Goal: Answer question/provide support: Share knowledge or assist other users

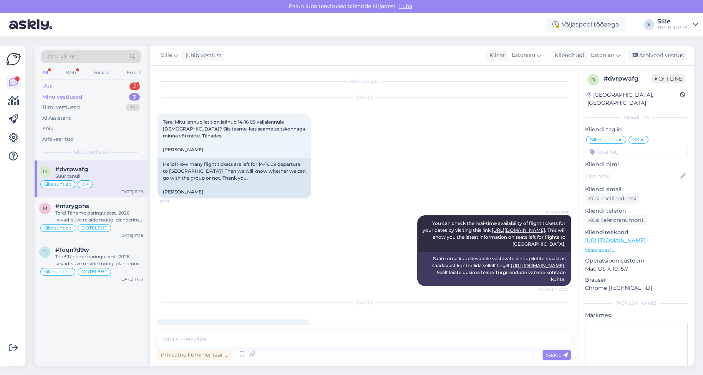
scroll to position [886, 0]
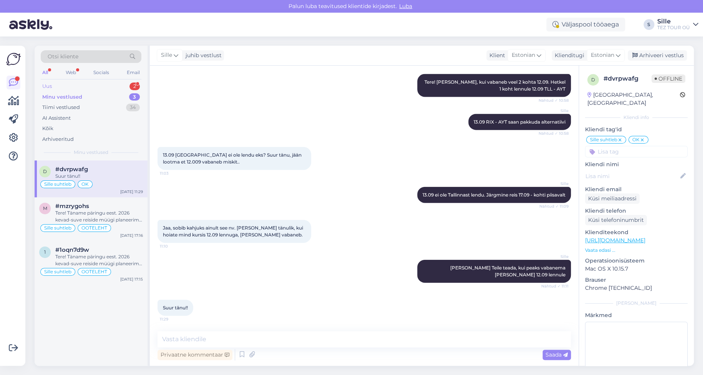
click at [110, 84] on div "Uus 2" at bounding box center [91, 86] width 101 height 11
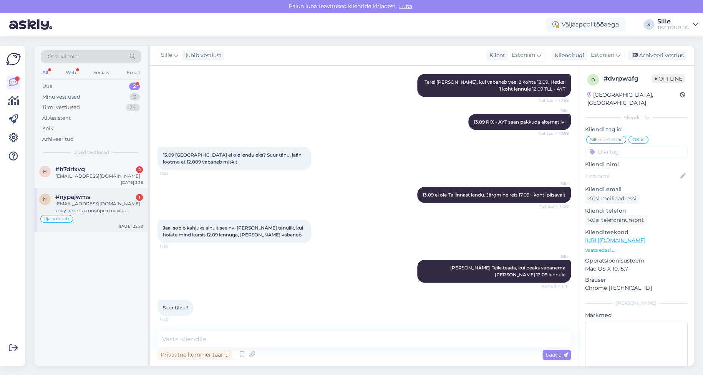
click at [105, 212] on div "[EMAIL_ADDRESS][DOMAIN_NAME] хочу лететь в ноябре и важно посмотреть пирамиды и…" at bounding box center [99, 207] width 88 height 14
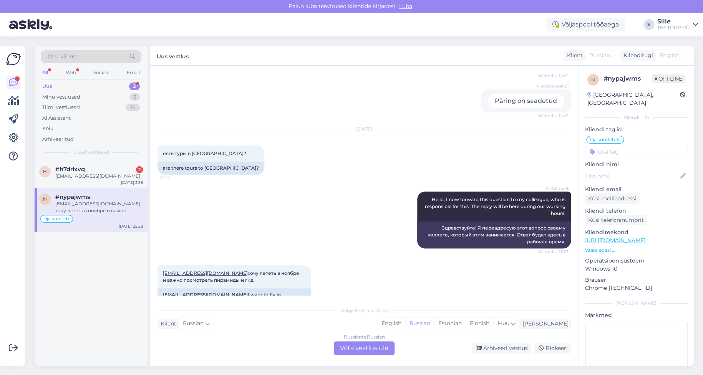
scroll to position [603, 0]
click at [360, 346] on div "Russian to Russian Võta vestlus üle" at bounding box center [364, 348] width 61 height 14
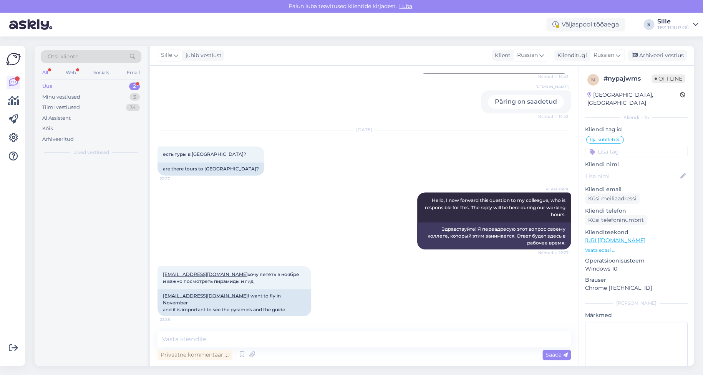
scroll to position [575, 0]
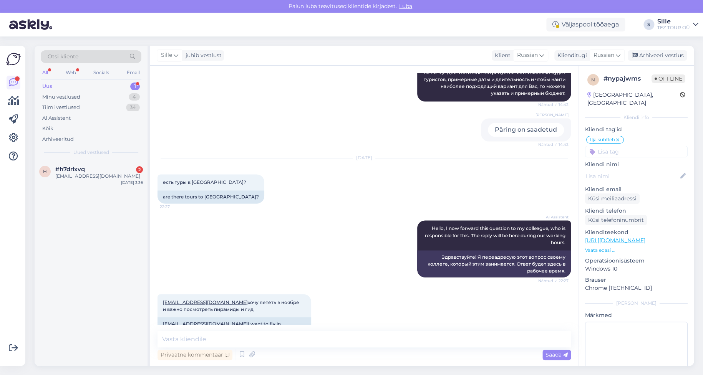
click at [612, 146] on input at bounding box center [636, 152] width 103 height 12
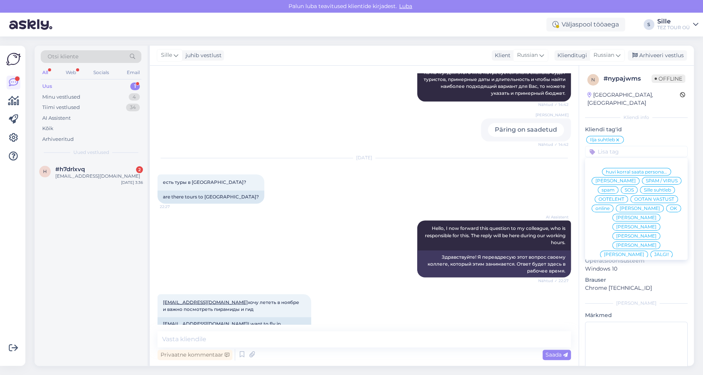
click at [616, 137] on icon at bounding box center [617, 140] width 5 height 6
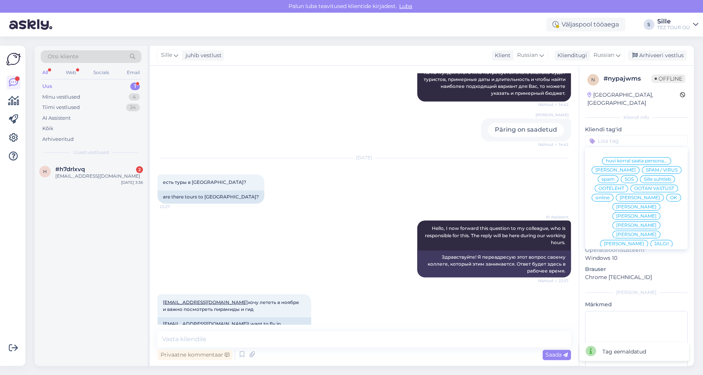
click at [643, 179] on span "Sille suhtleb" at bounding box center [656, 179] width 27 height 5
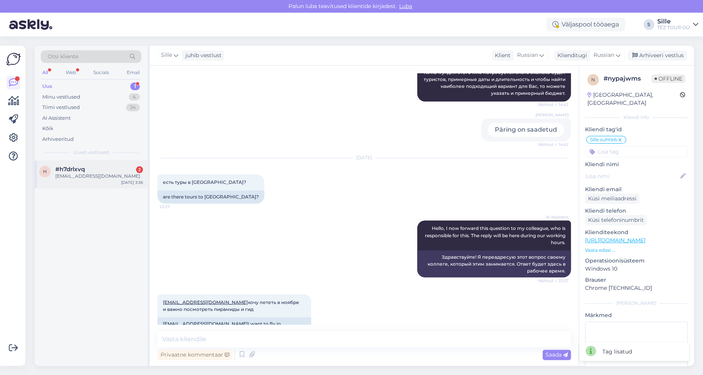
click at [58, 175] on div "[EMAIL_ADDRESS][DOMAIN_NAME]" at bounding box center [99, 176] width 88 height 7
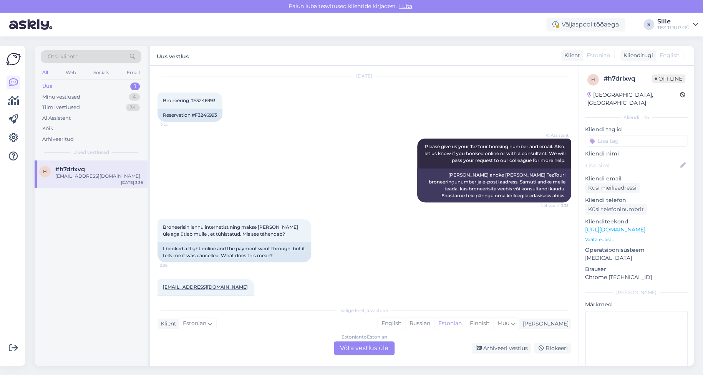
scroll to position [42, 0]
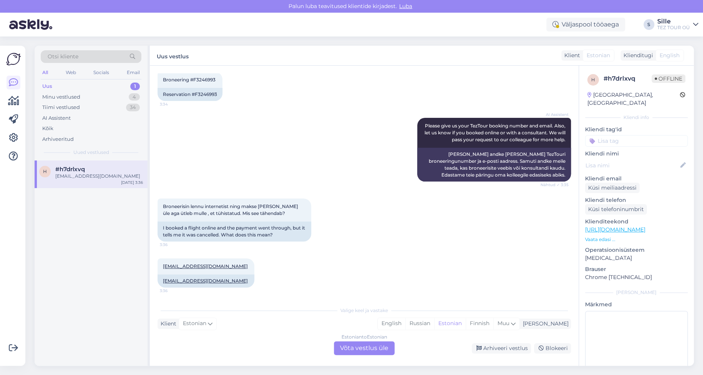
click at [363, 345] on div "Estonian to Estonian Võta vestlus üle" at bounding box center [364, 348] width 61 height 14
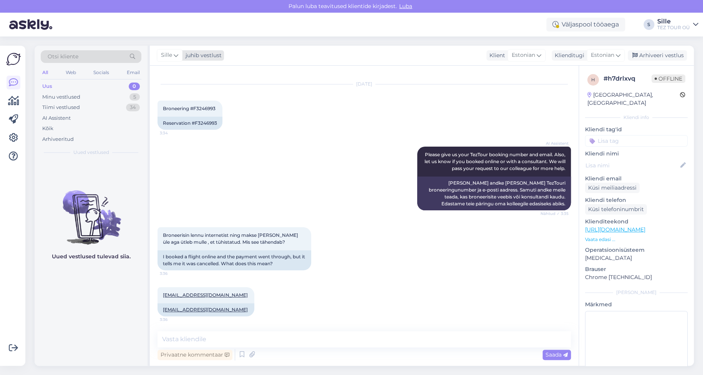
click at [167, 54] on span "Sille" at bounding box center [166, 55] width 11 height 8
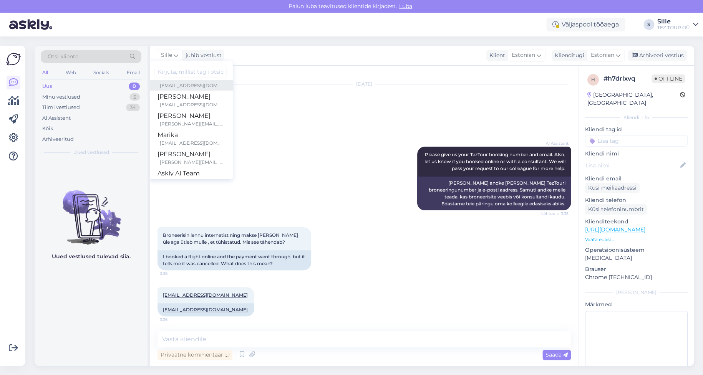
scroll to position [121, 0]
click at [198, 87] on div "[PERSON_NAME] [PERSON_NAME][EMAIL_ADDRESS][DOMAIN_NAME]" at bounding box center [190, 87] width 66 height 16
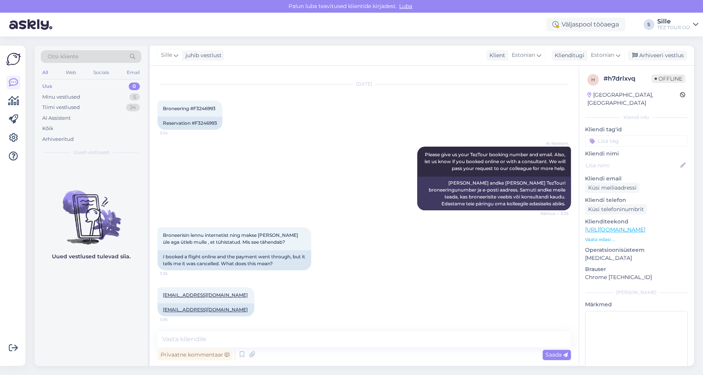
scroll to position [23, 0]
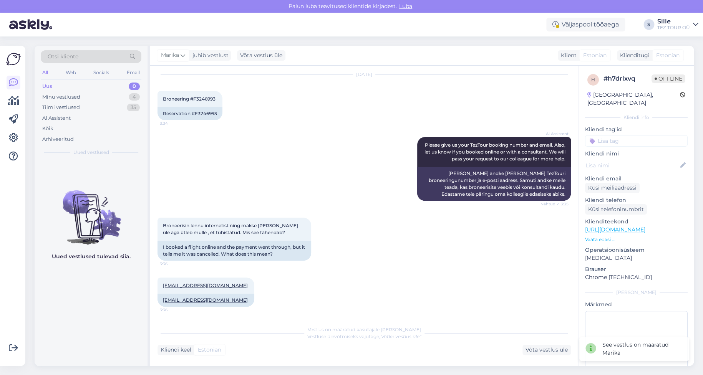
click at [614, 135] on input at bounding box center [636, 141] width 103 height 12
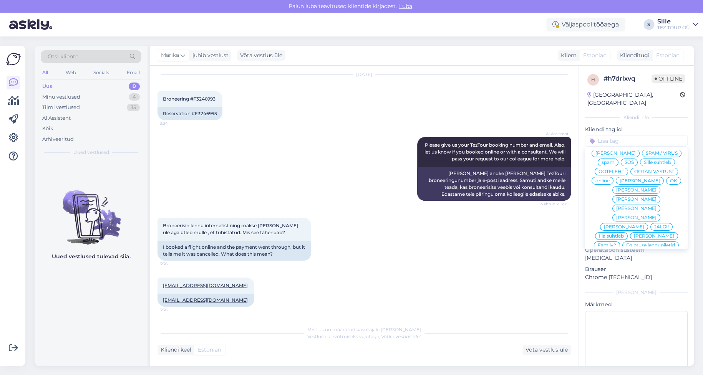
scroll to position [0, 0]
click at [613, 194] on div "online" at bounding box center [602, 198] width 22 height 8
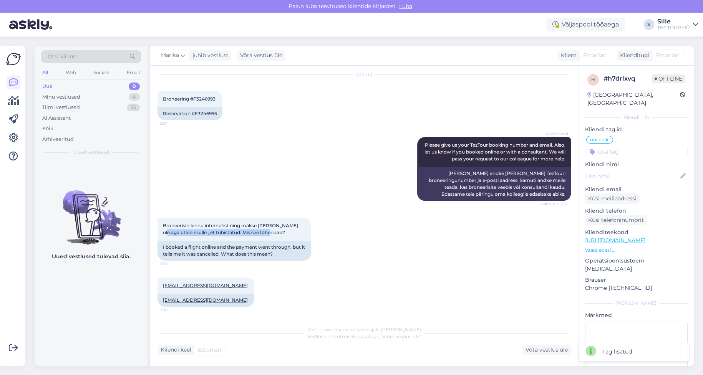
click at [372, 244] on div "Broneerisin lennu internetist ning makse [PERSON_NAME] üle aga ütleb mulle , et…" at bounding box center [363, 239] width 413 height 60
click at [94, 95] on div "Minu vestlused 4" at bounding box center [91, 97] width 101 height 11
